Goal: Transaction & Acquisition: Purchase product/service

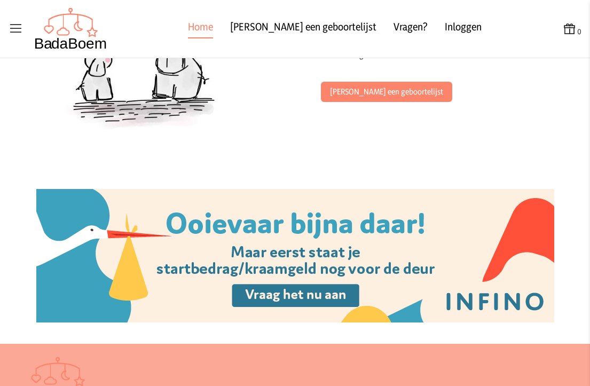
scroll to position [1166, 0]
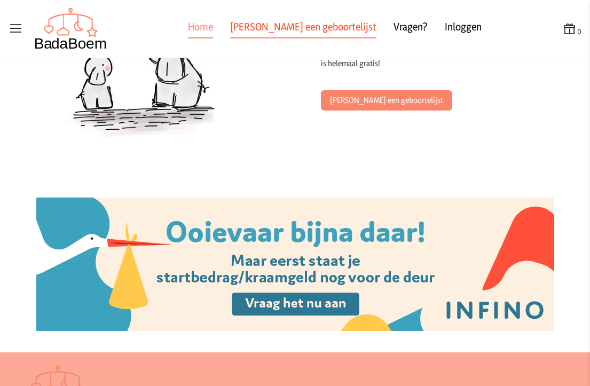
click at [304, 29] on link "[PERSON_NAME] een geboortelijst" at bounding box center [303, 28] width 146 height 19
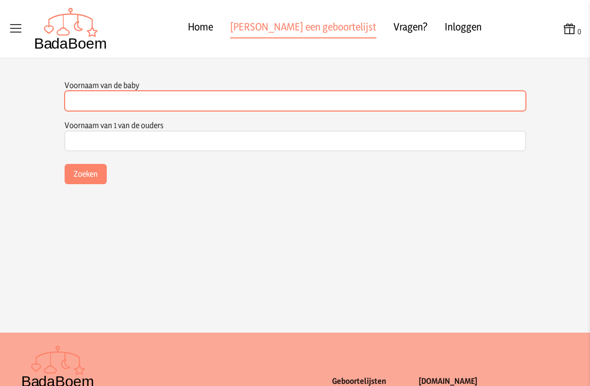
click at [97, 96] on input "Voornaam van de baby" at bounding box center [295, 101] width 461 height 20
type input "[PERSON_NAME]"
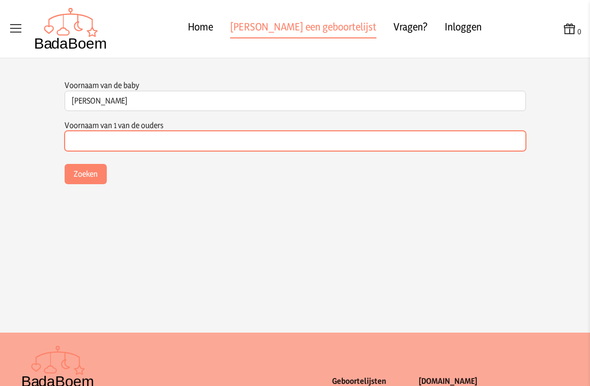
click at [94, 140] on input "Voornaam van 1 van de ouders" at bounding box center [295, 141] width 461 height 20
type input "[PERSON_NAME]"
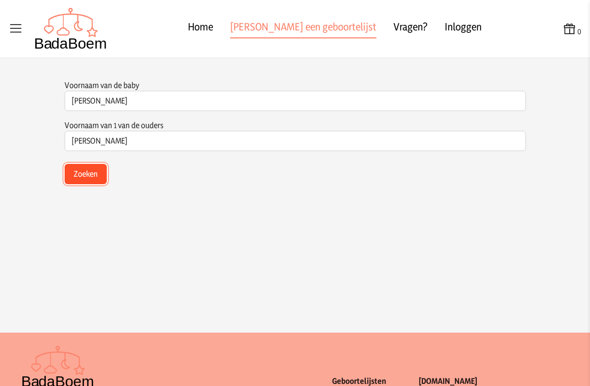
click at [81, 176] on button "Zoeken" at bounding box center [86, 174] width 42 height 20
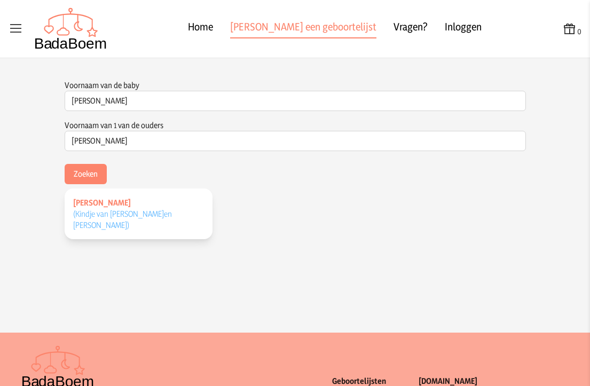
click at [85, 204] on span "[PERSON_NAME]" at bounding box center [102, 203] width 58 height 10
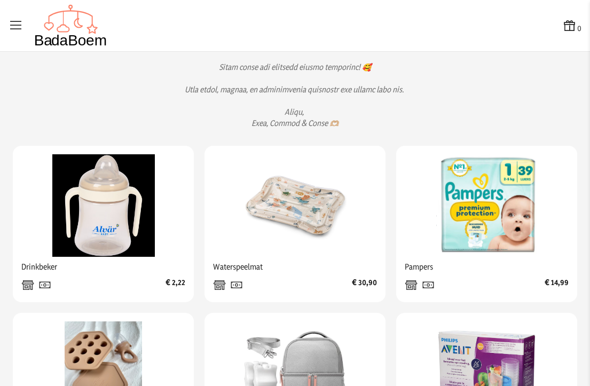
scroll to position [267, 0]
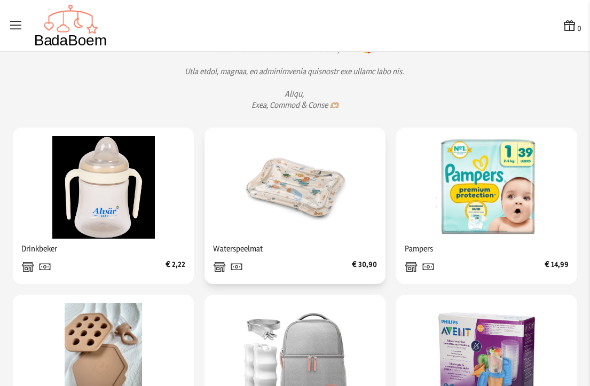
click at [293, 229] on img at bounding box center [295, 187] width 103 height 103
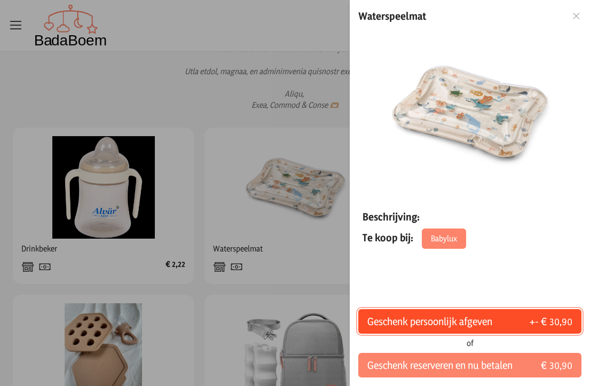
click at [490, 324] on span "Geschenk persoonlijk afgeven" at bounding box center [429, 321] width 125 height 15
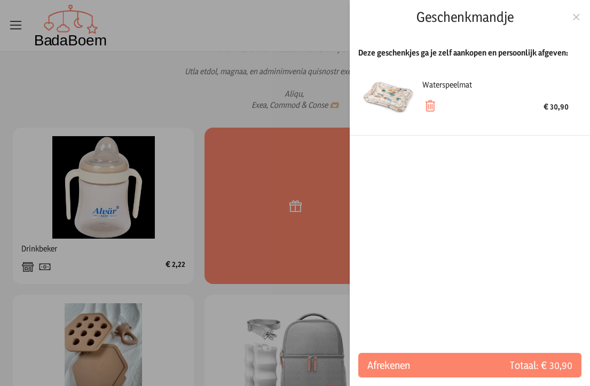
click at [579, 20] on icon at bounding box center [576, 16] width 10 height 7
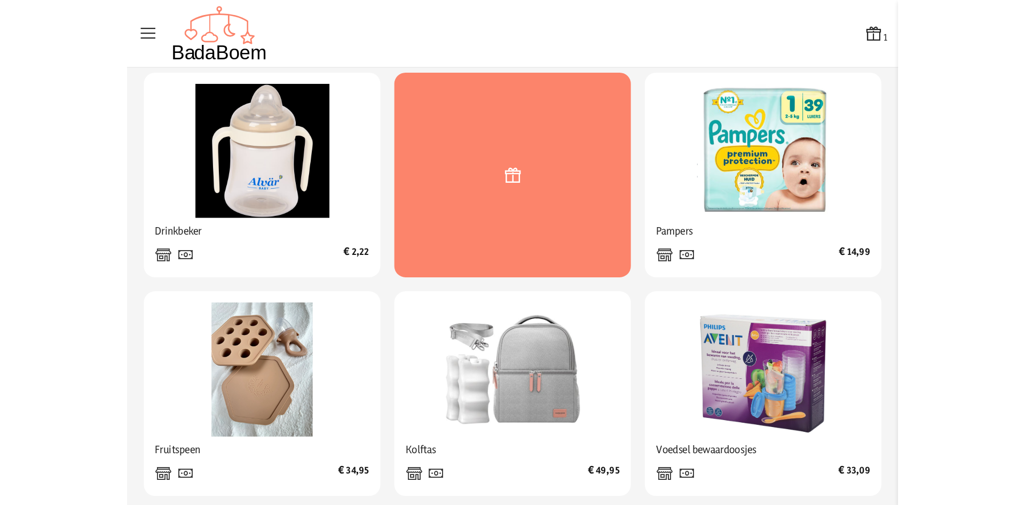
scroll to position [320, 0]
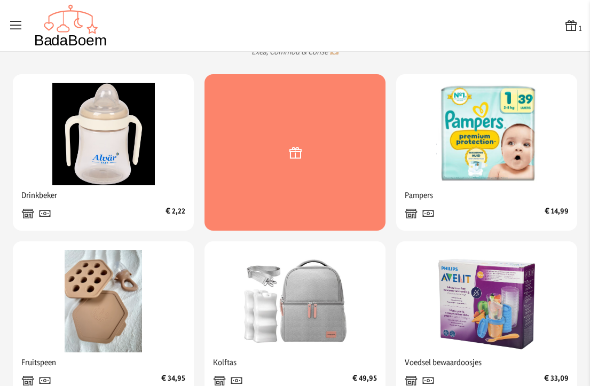
click at [564, 23] on icon at bounding box center [571, 25] width 15 height 15
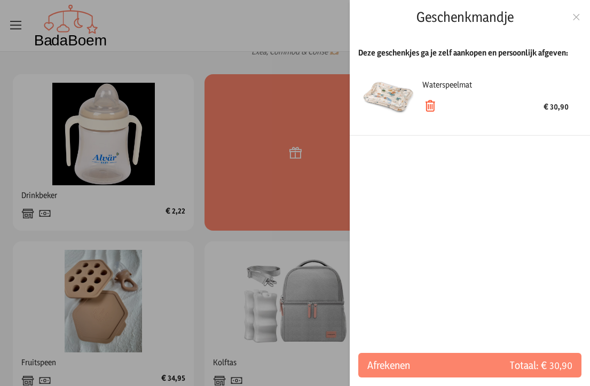
click at [425, 108] on icon at bounding box center [429, 106] width 15 height 15
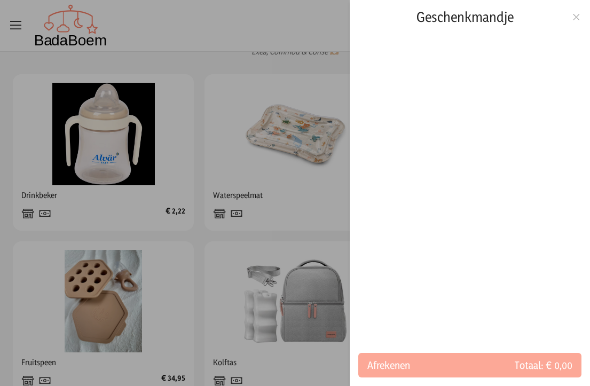
click at [570, 19] on div "Geschenkmandje" at bounding box center [470, 17] width 240 height 34
click at [576, 17] on icon at bounding box center [576, 16] width 10 height 7
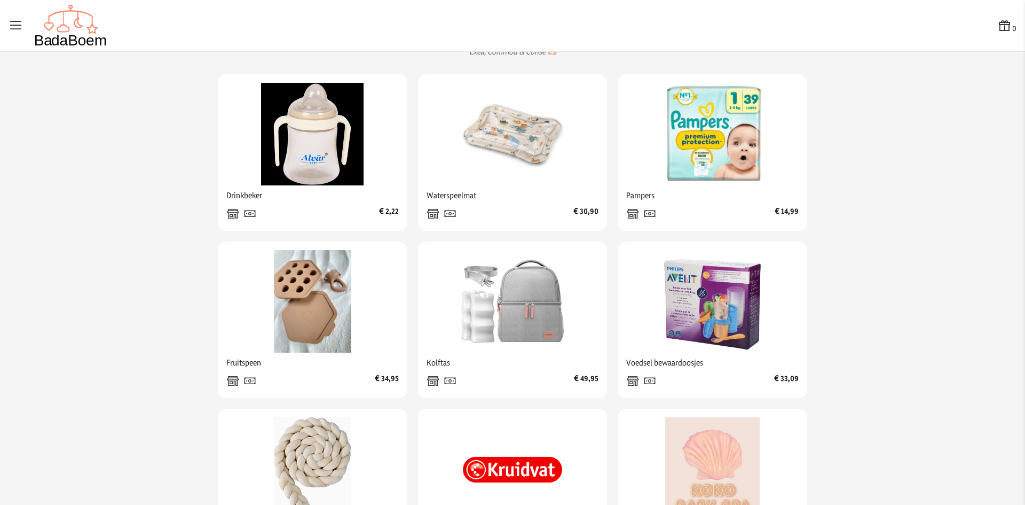
click at [589, 265] on app-list-container "[PERSON_NAME] [PERSON_NAME] [PERSON_NAME] Pamperrekening: BE39 7410 2958 1319 D…" at bounding box center [512, 318] width 1025 height 1131
click at [492, 155] on img at bounding box center [512, 134] width 103 height 103
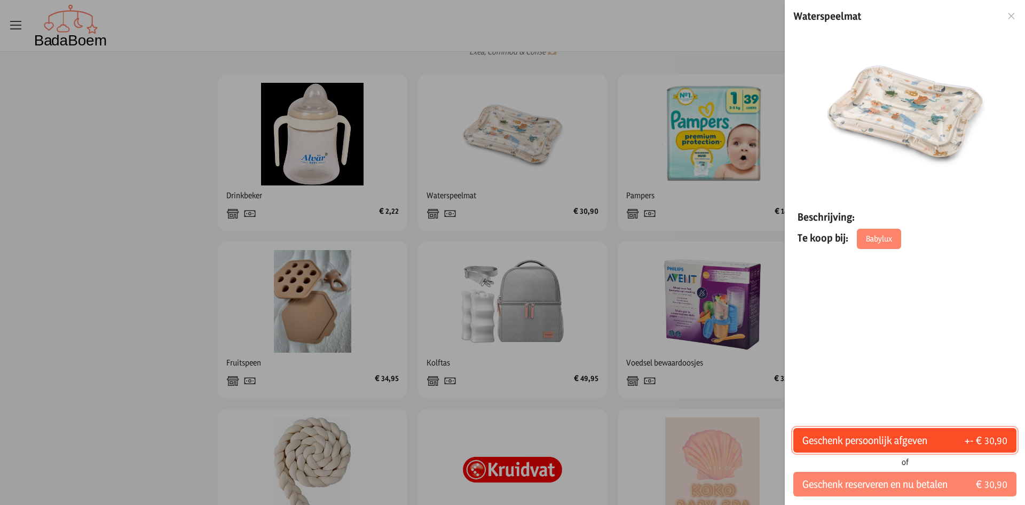
click at [589, 385] on span "Geschenk persoonlijk afgeven" at bounding box center [864, 439] width 125 height 15
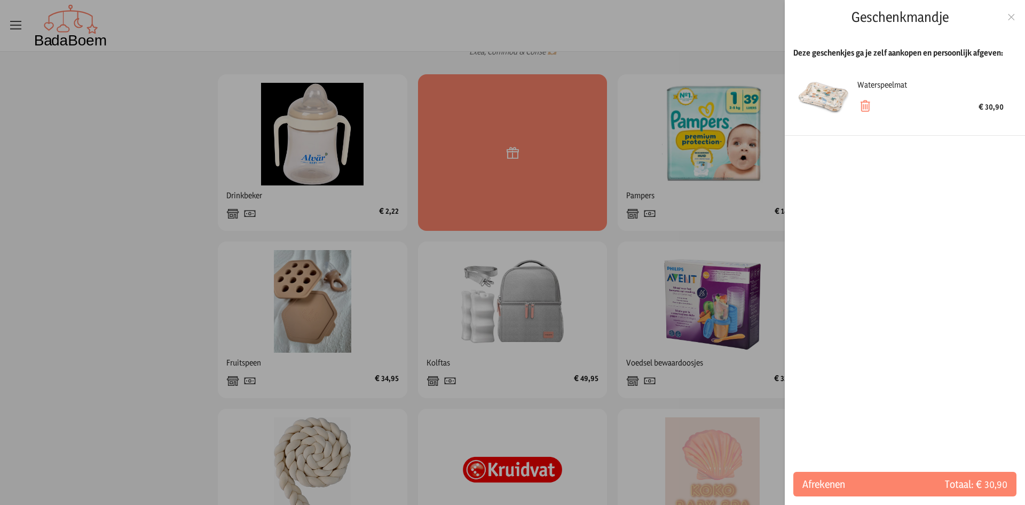
click at [589, 18] on icon at bounding box center [1011, 16] width 10 height 7
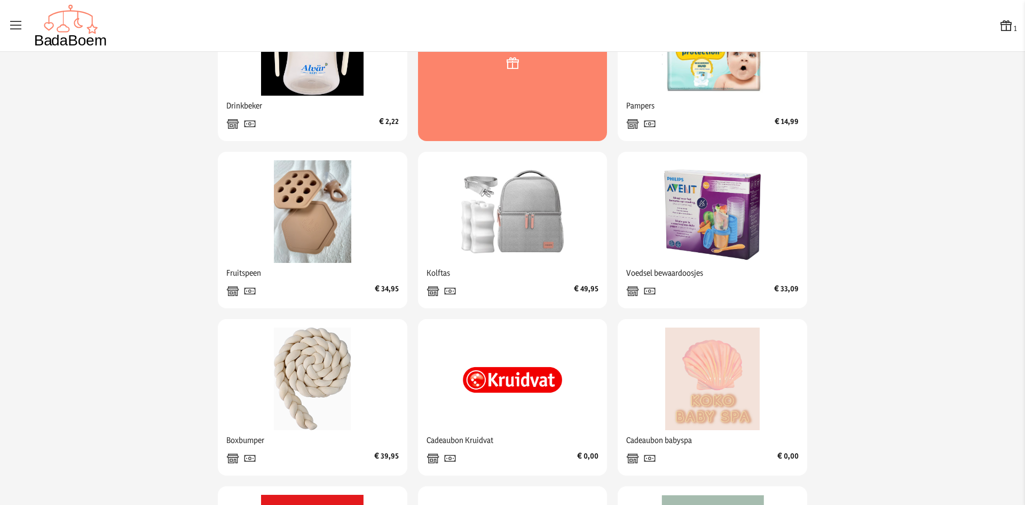
scroll to position [374, 0]
